Goal: Transaction & Acquisition: Purchase product/service

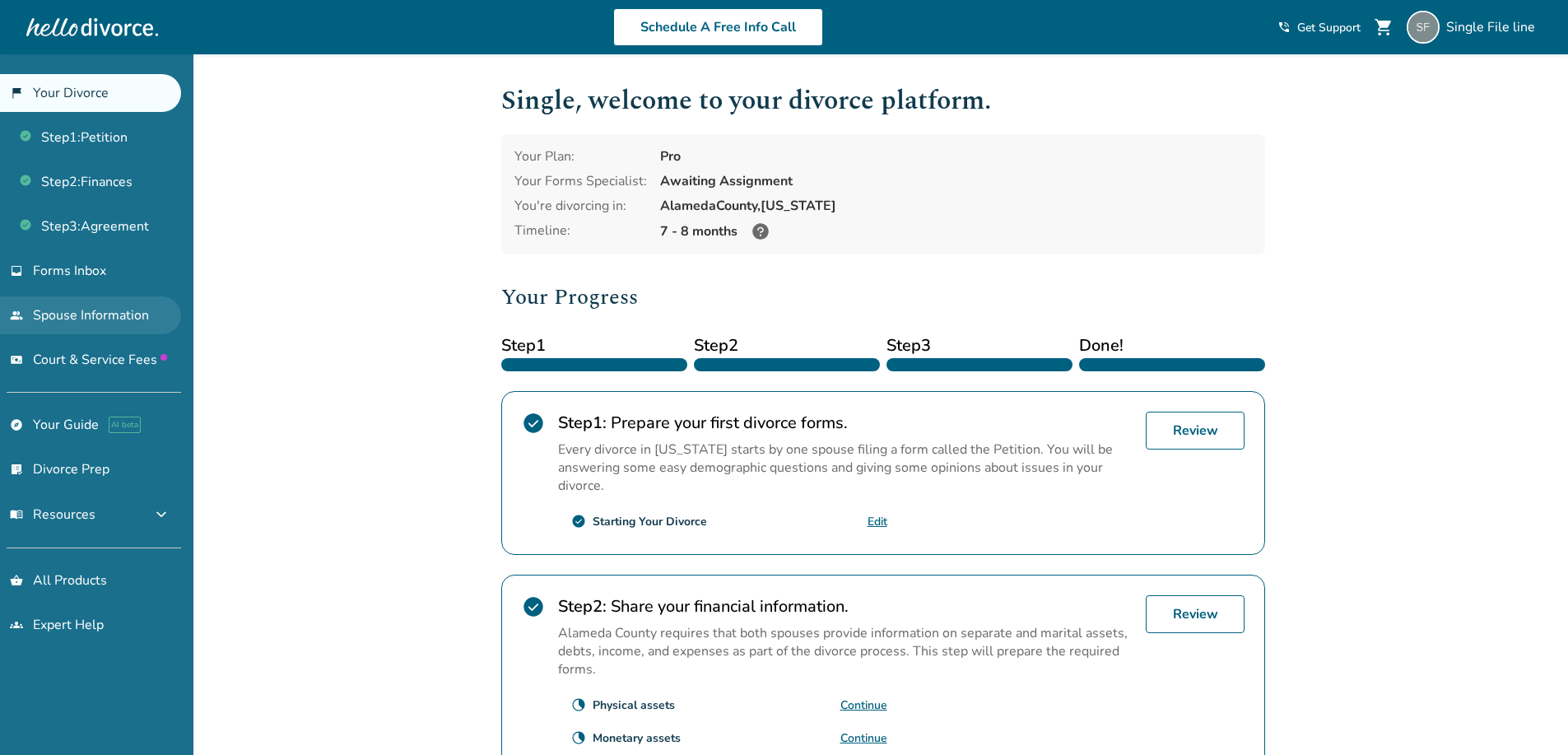
click at [85, 327] on link "people Spouse Information" at bounding box center [91, 315] width 181 height 37
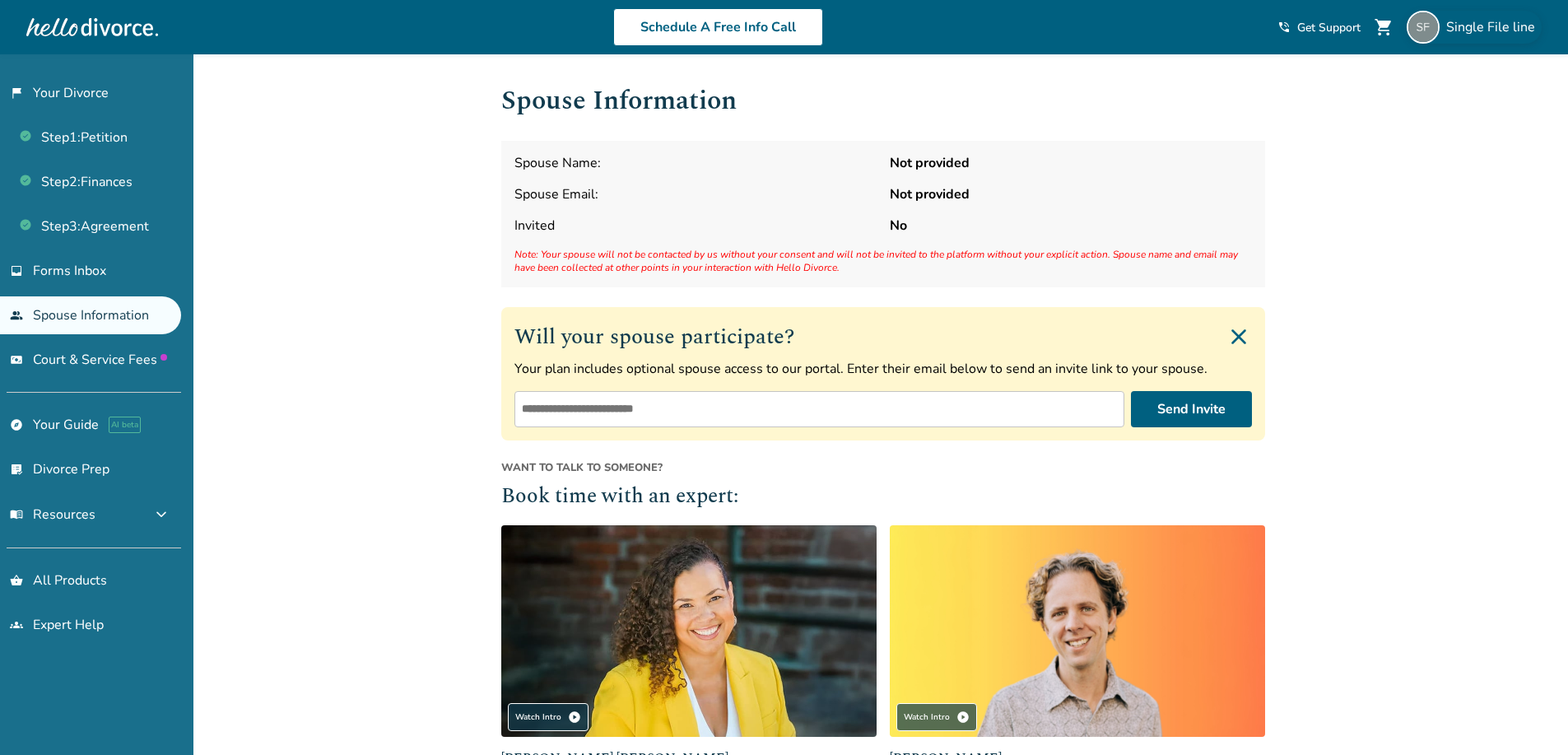
click at [1480, 27] on span "Single File line" at bounding box center [1493, 27] width 95 height 18
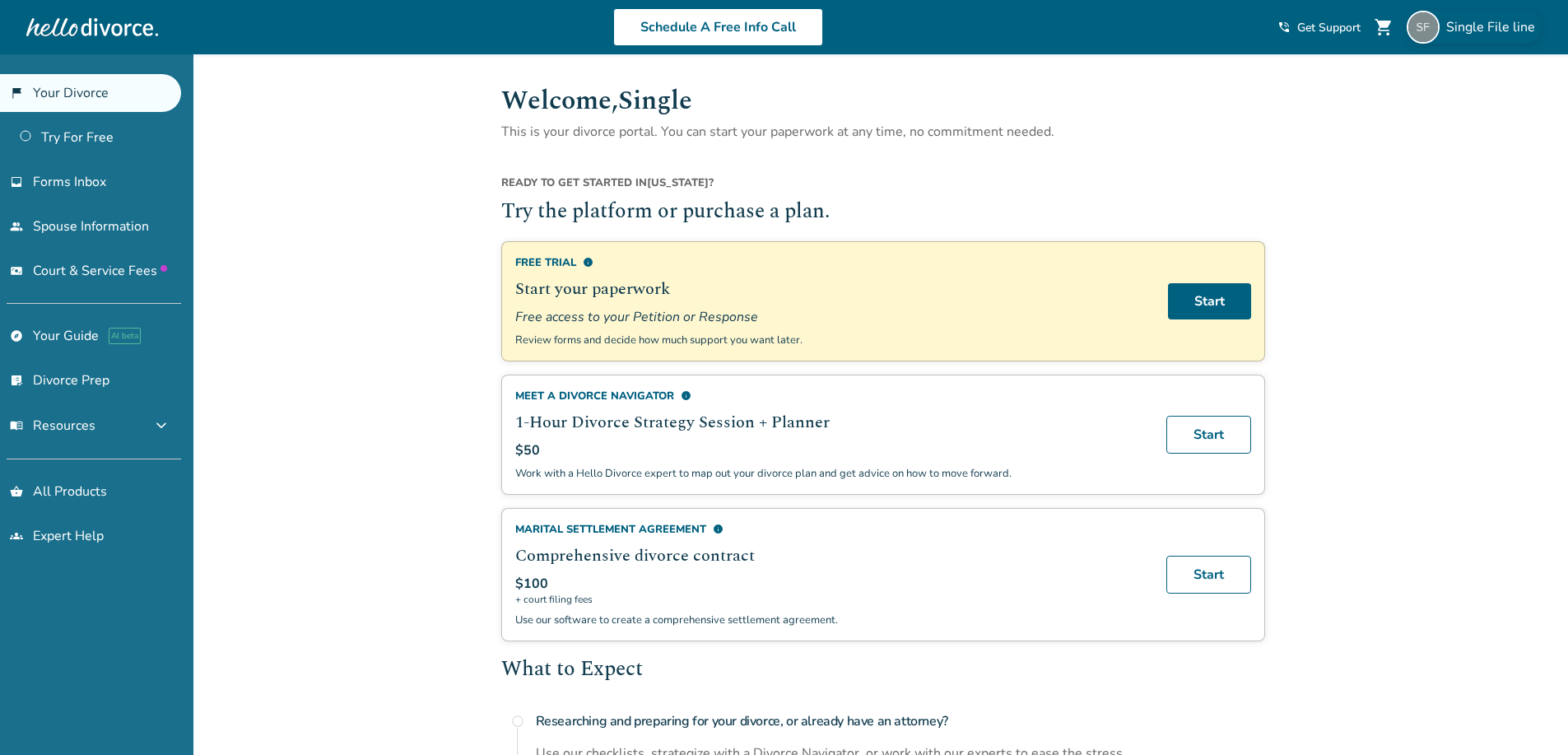
click at [1448, 37] on div "Single File line" at bounding box center [1474, 27] width 135 height 32
